Goal: Information Seeking & Learning: Learn about a topic

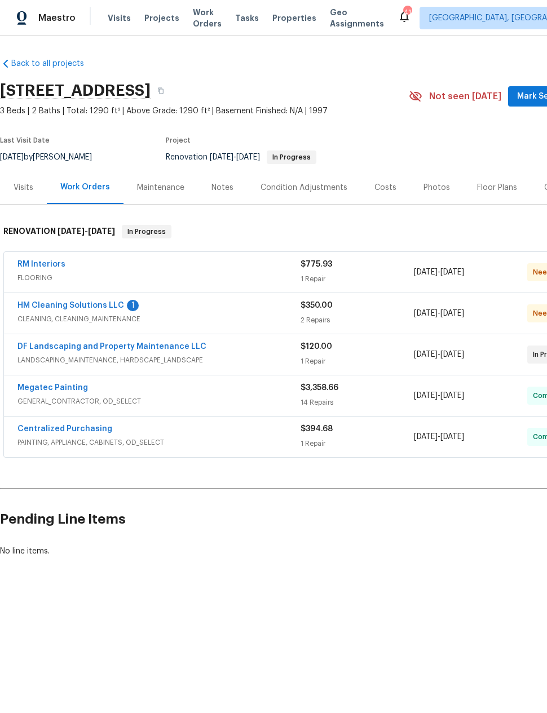
click at [60, 302] on link "HM Cleaning Solutions LLC" at bounding box center [70, 306] width 107 height 8
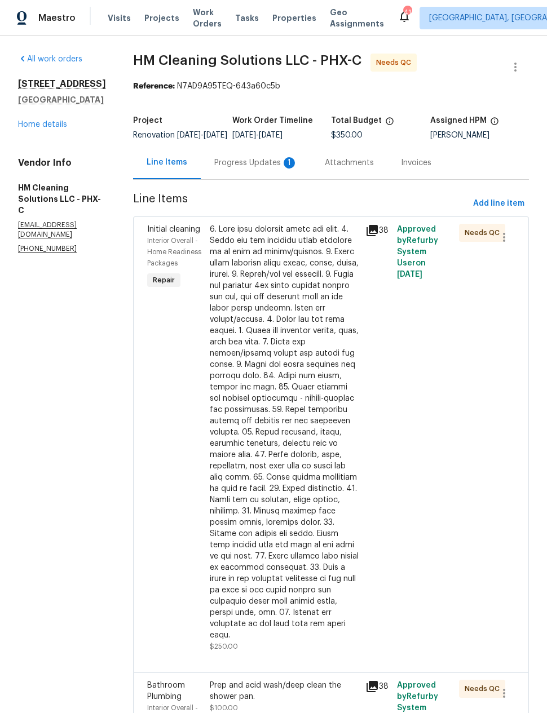
click at [289, 169] on div "Progress Updates 1" at bounding box center [255, 162] width 83 height 11
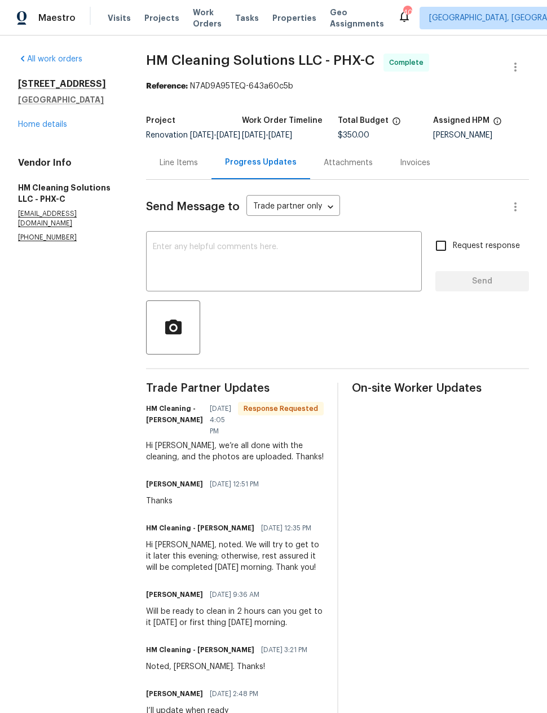
click at [38, 126] on link "Home details" at bounding box center [42, 125] width 49 height 8
